Goal: Find specific page/section: Find specific page/section

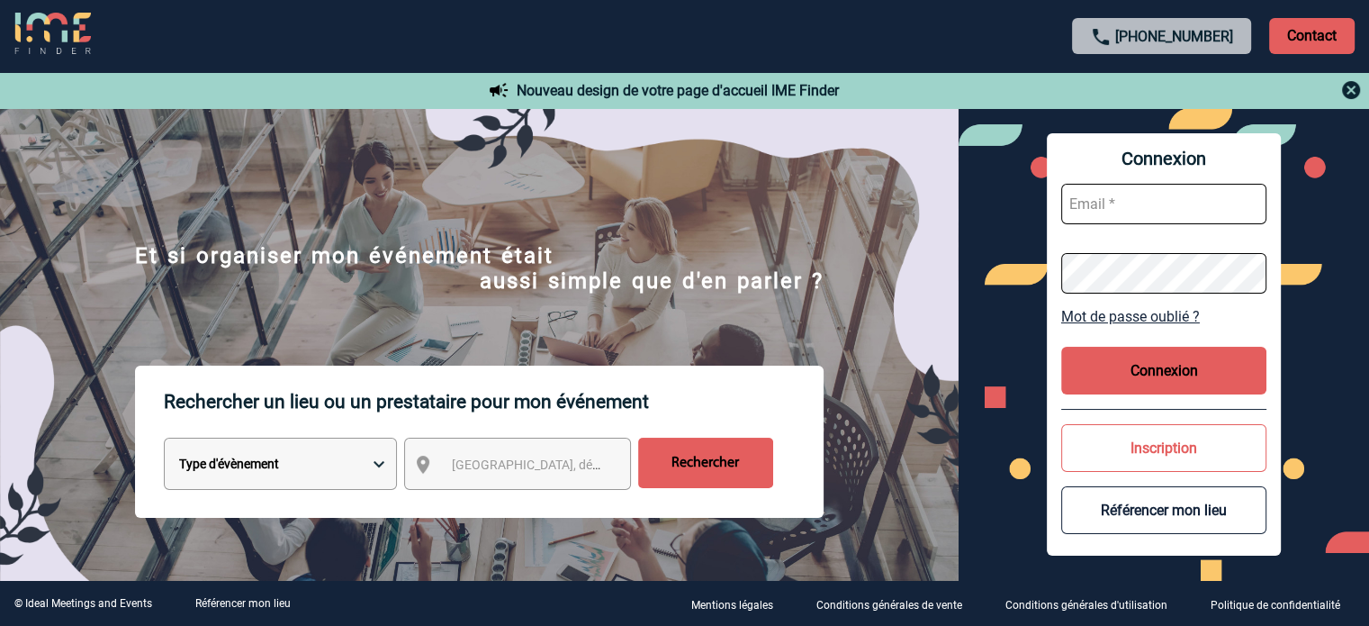
type input "tthiam@ime-groupe.com"
click at [1120, 347] on button "Connexion" at bounding box center [1163, 371] width 205 height 48
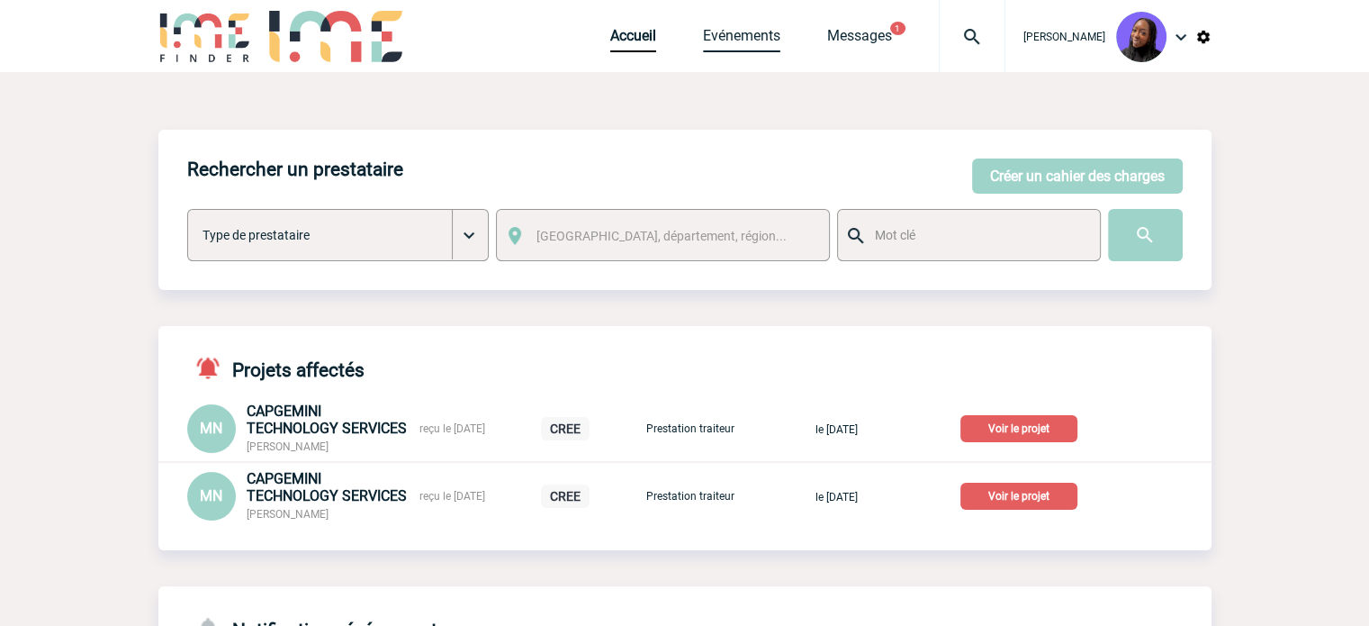
click at [770, 44] on link "Evénements" at bounding box center [741, 39] width 77 height 25
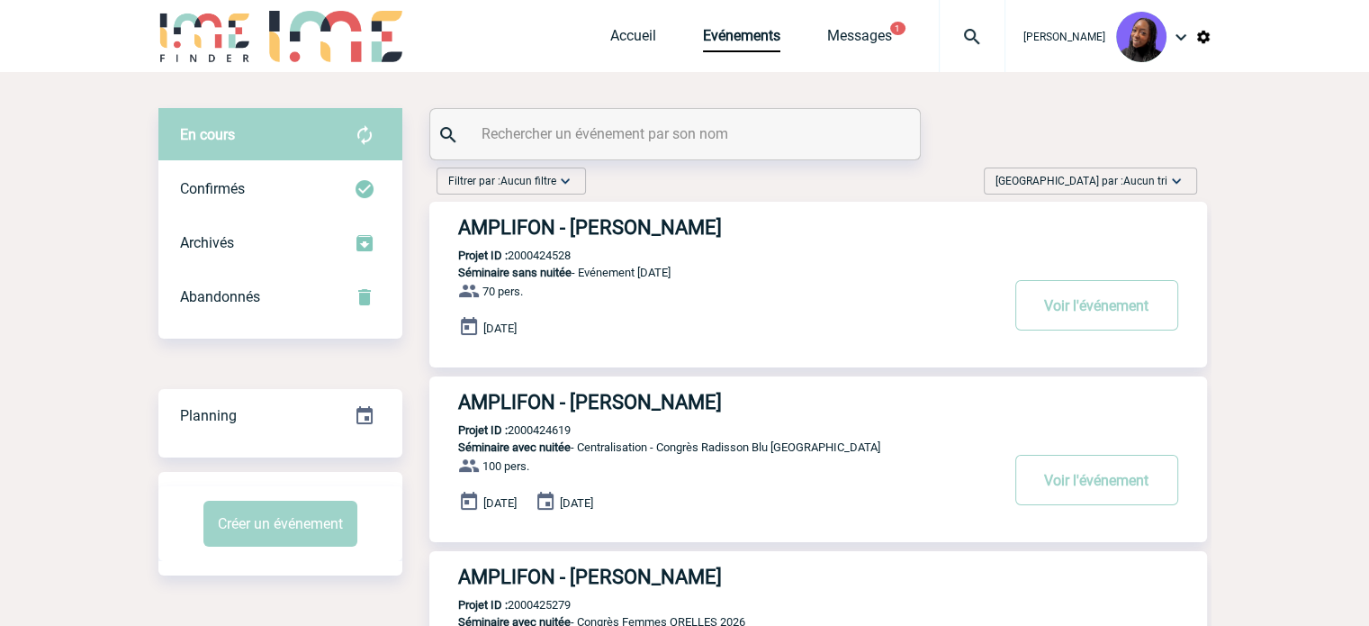
click at [594, 135] on input "text" at bounding box center [677, 134] width 401 height 26
paste input "2000425906"
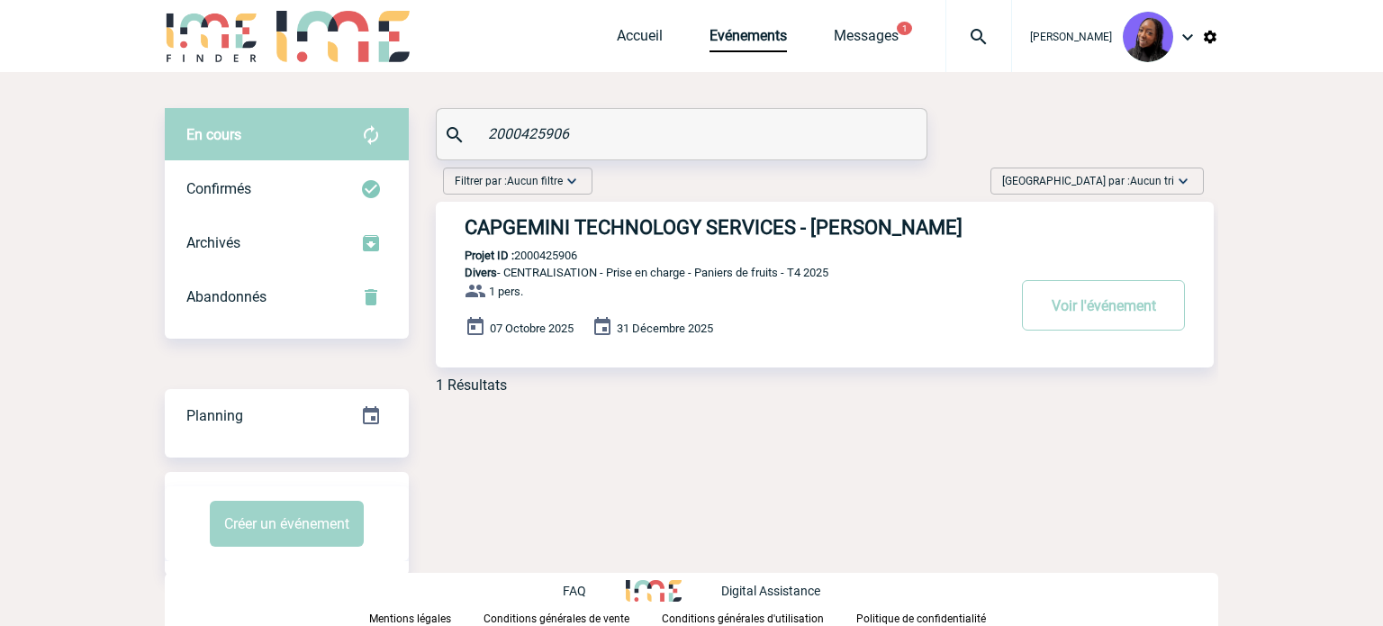
type input "2000425906"
click at [620, 227] on h3 "CAPGEMINI TECHNOLOGY SERVICES - [PERSON_NAME]" at bounding box center [735, 227] width 540 height 23
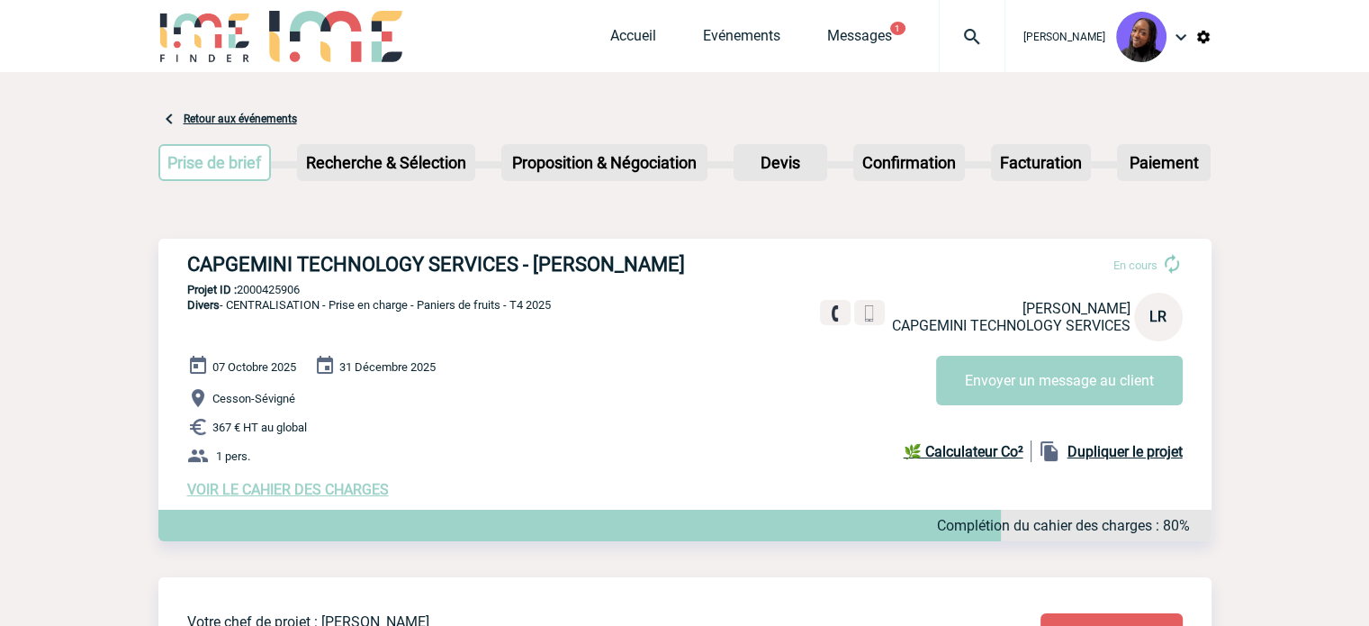
click at [263, 493] on span "VOIR LE CAHIER DES CHARGES" at bounding box center [288, 489] width 202 height 17
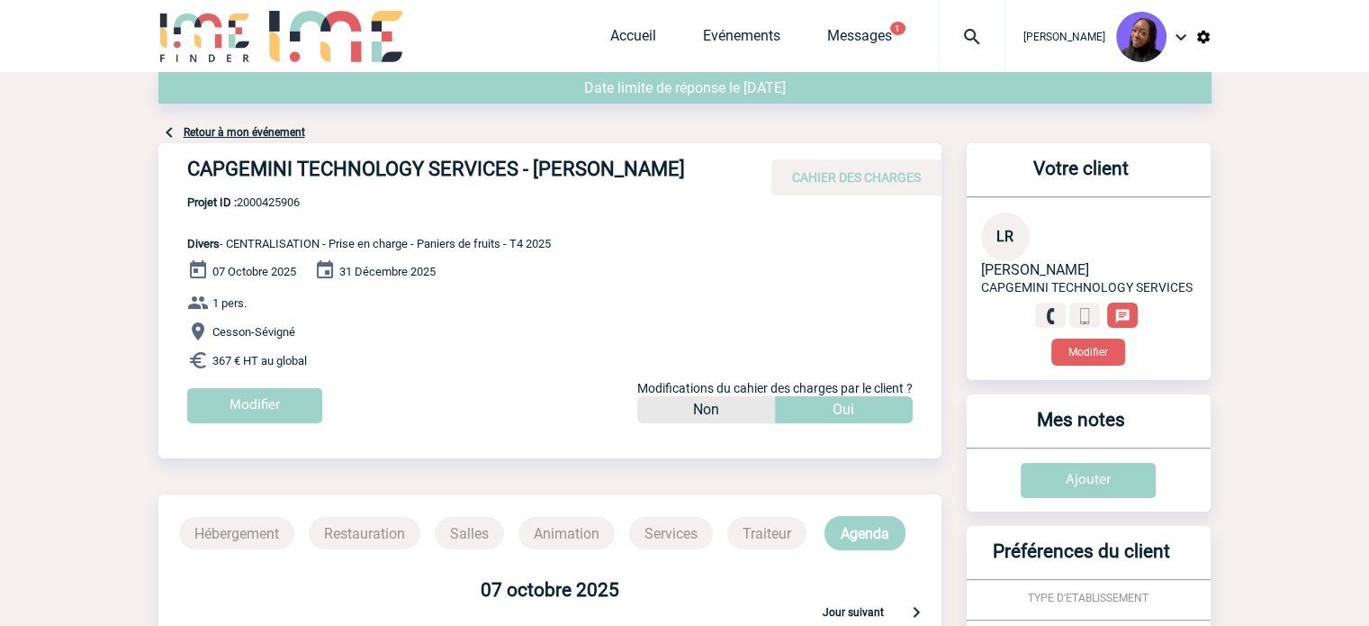
click at [57, 428] on body "Tabaski THIAM Accueil Evénements 1" at bounding box center [684, 584] width 1369 height 1168
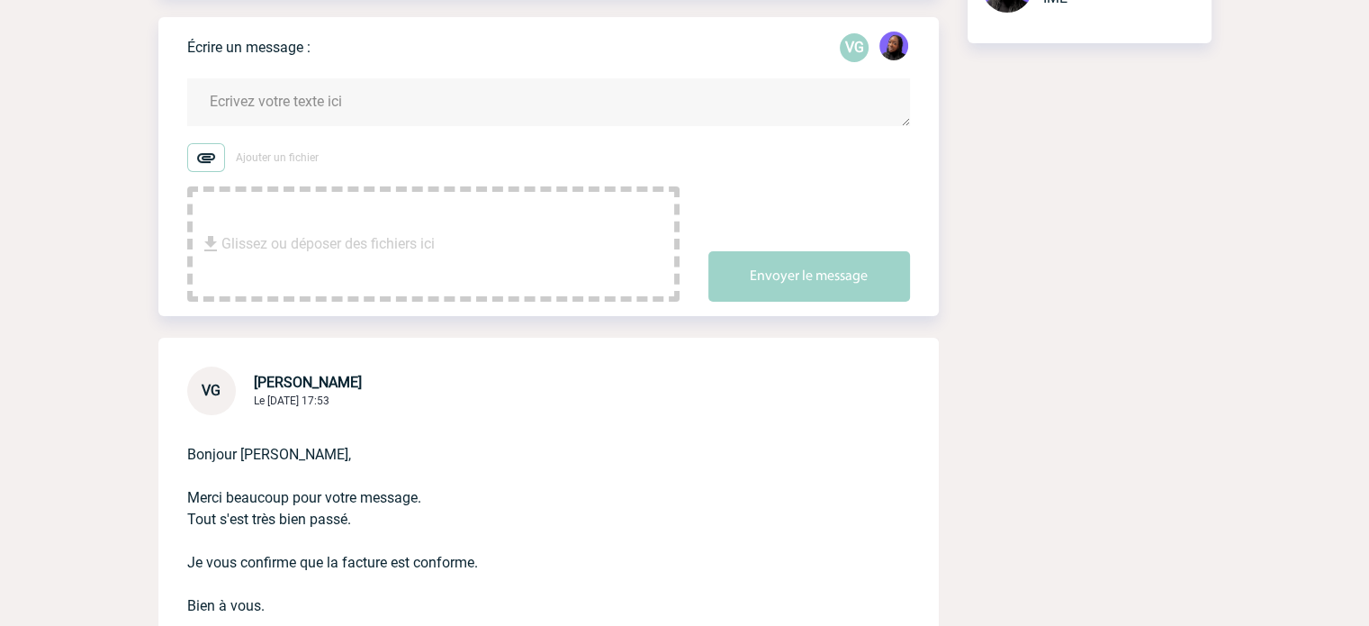
scroll to position [360, 0]
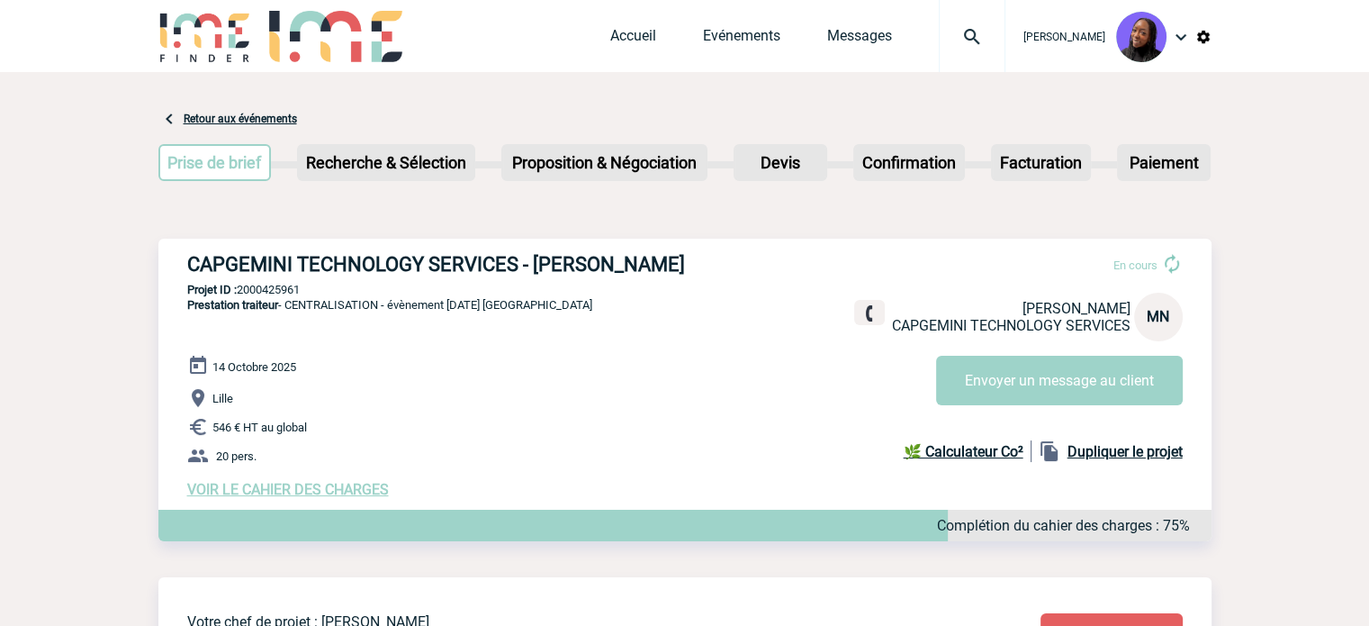
click at [543, 248] on div "CAPGEMINI TECHNOLOGY SERVICES - Mathilde NOPPE En cours Mathilde NOPPE CAPGEMIN…" at bounding box center [684, 376] width 1053 height 274
click at [540, 258] on h3 "CAPGEMINI TECHNOLOGY SERVICES - Mathilde NOPPE" at bounding box center [457, 264] width 540 height 23
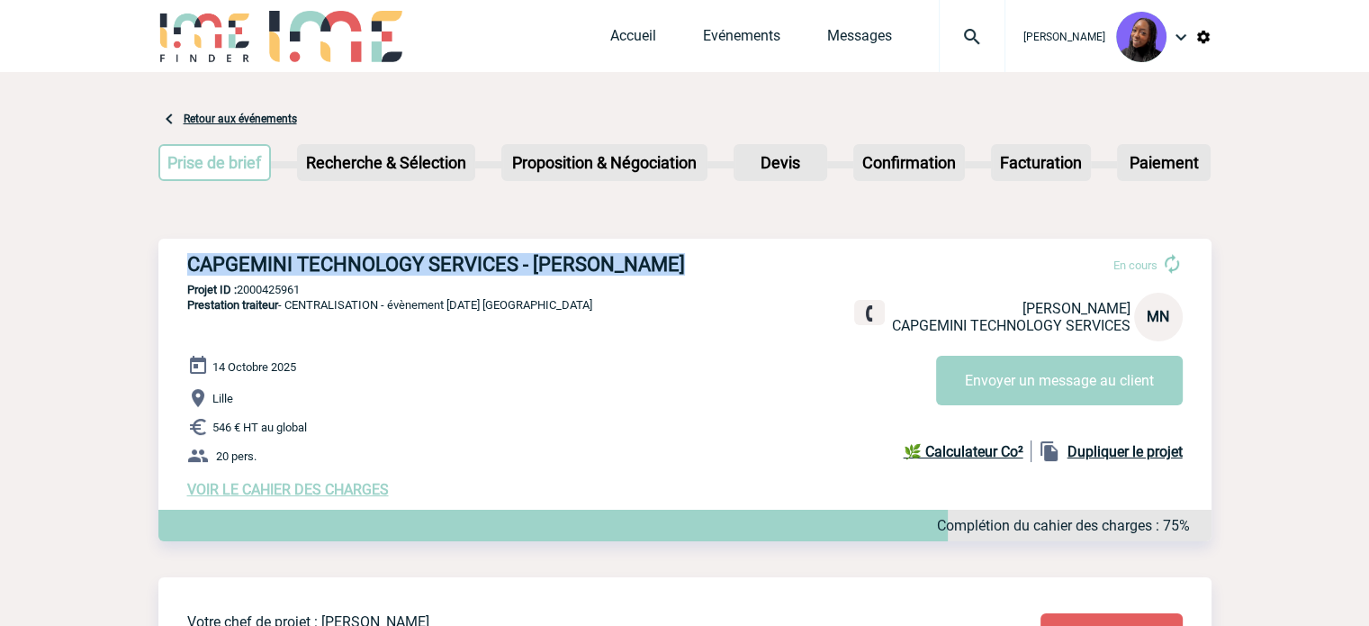
click at [540, 258] on h3 "CAPGEMINI TECHNOLOGY SERVICES - Mathilde NOPPE" at bounding box center [457, 264] width 540 height 23
copy div "CAPGEMINI TECHNOLOGY SERVICES - Mathilde NOPPE"
